Goal: Task Accomplishment & Management: Manage account settings

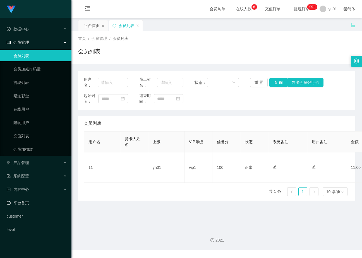
click at [45, 204] on link "平台首页" at bounding box center [37, 203] width 60 height 11
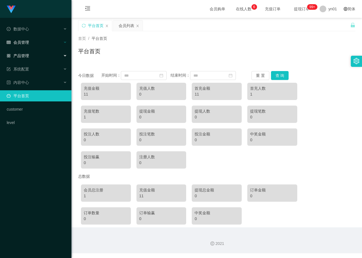
click at [32, 44] on div "会员管理" at bounding box center [35, 42] width 71 height 11
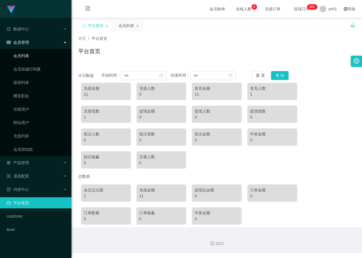
click at [33, 56] on link "会员列表" at bounding box center [40, 55] width 54 height 11
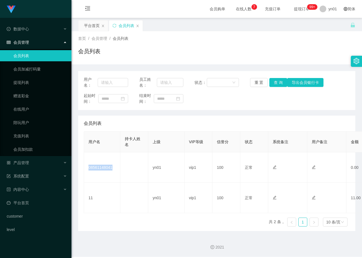
click at [87, 171] on td "08561148041" at bounding box center [102, 168] width 36 height 30
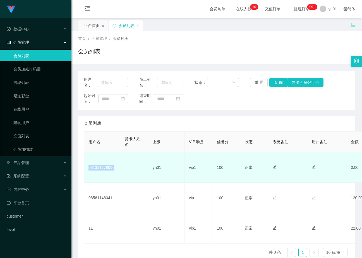
click at [87, 171] on td "081331278000" at bounding box center [102, 168] width 36 height 30
